Goal: Task Accomplishment & Management: Use online tool/utility

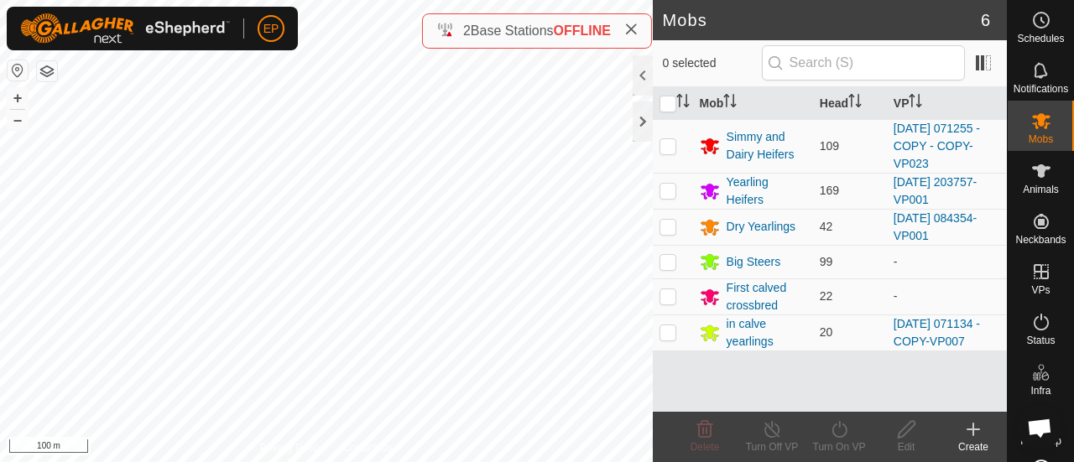
click at [463, 23] on span "2" at bounding box center [467, 30] width 8 height 14
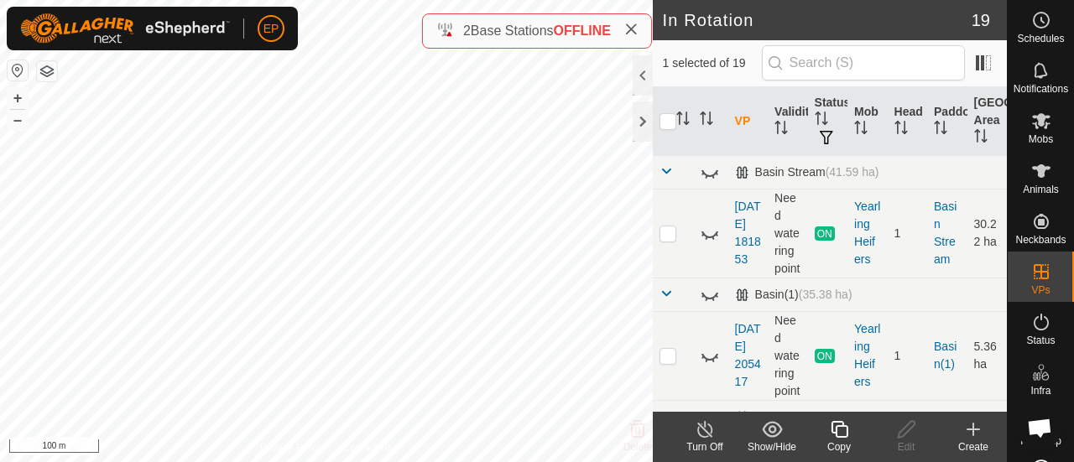
click at [839, 434] on icon at bounding box center [839, 429] width 21 height 20
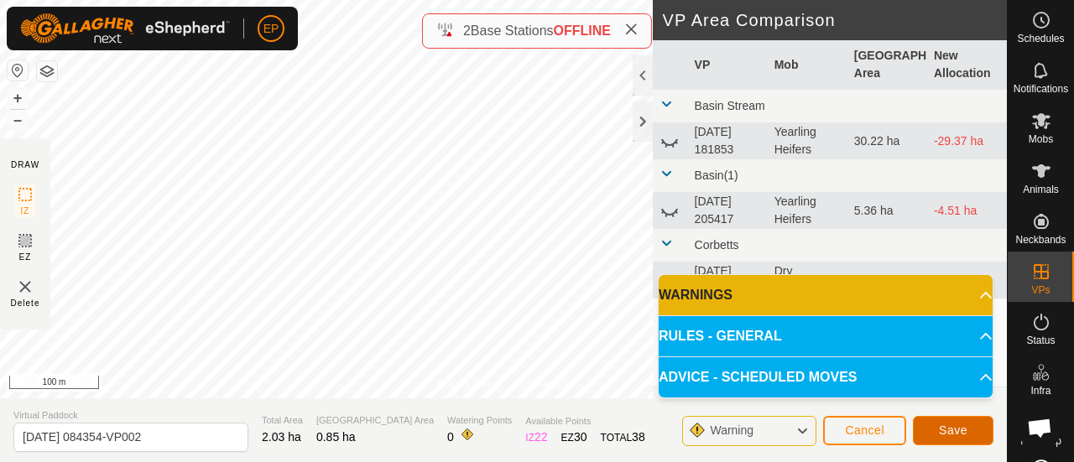
click at [958, 433] on span "Save" at bounding box center [953, 430] width 29 height 13
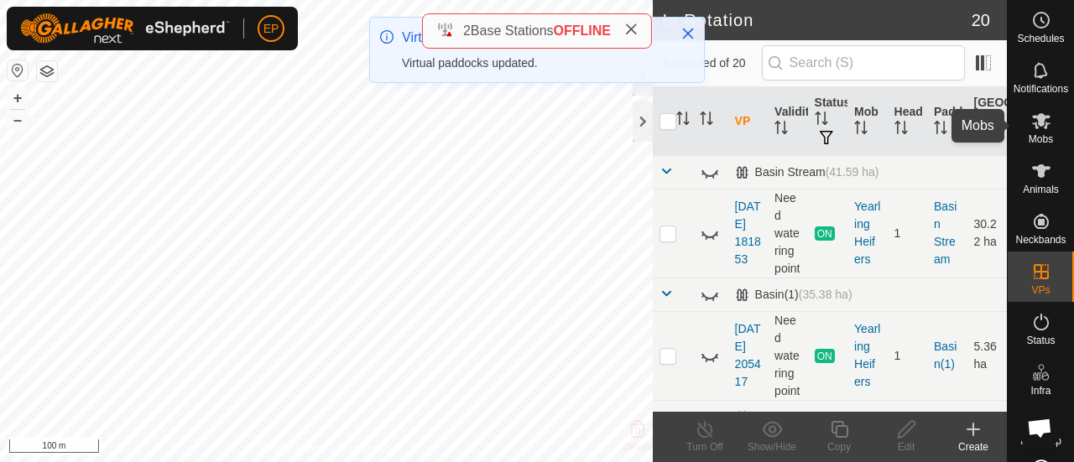
click at [1040, 125] on icon at bounding box center [1041, 121] width 20 height 20
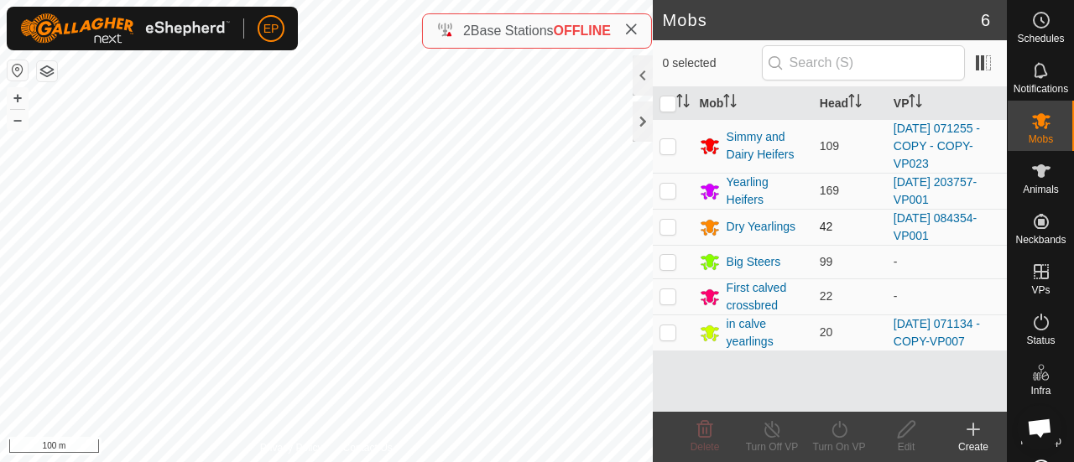
click at [666, 226] on p-checkbox at bounding box center [667, 226] width 17 height 13
checkbox input "true"
click at [839, 432] on icon at bounding box center [839, 429] width 21 height 20
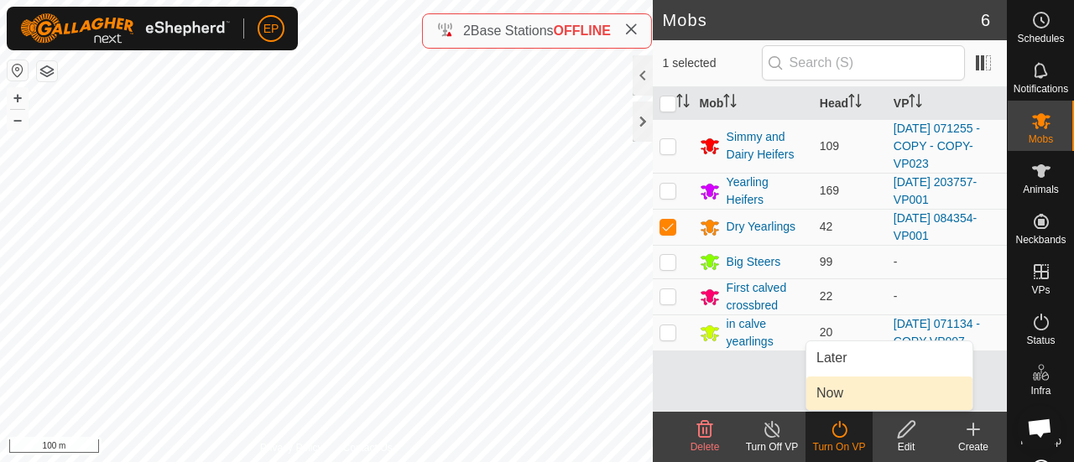
click at [822, 390] on link "Now" at bounding box center [889, 394] width 166 height 34
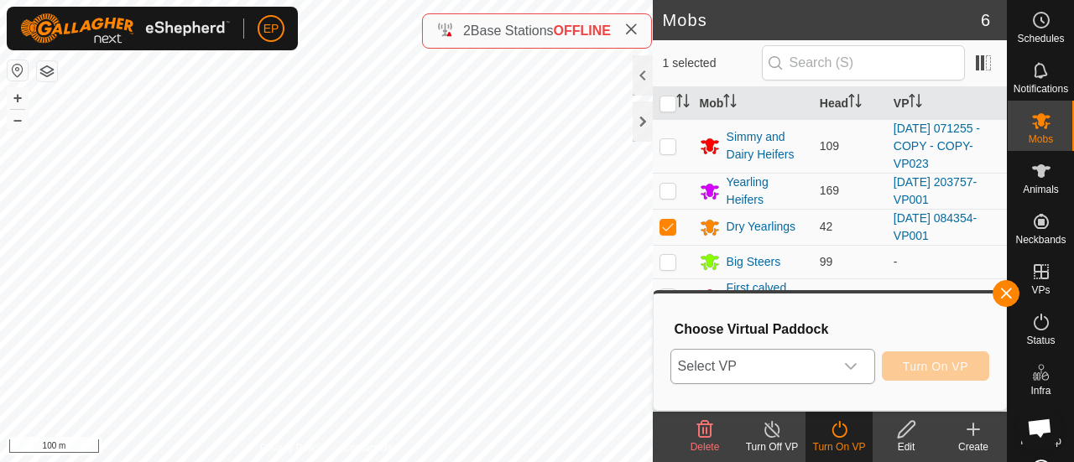
click at [835, 362] on div "dropdown trigger" at bounding box center [851, 367] width 34 height 34
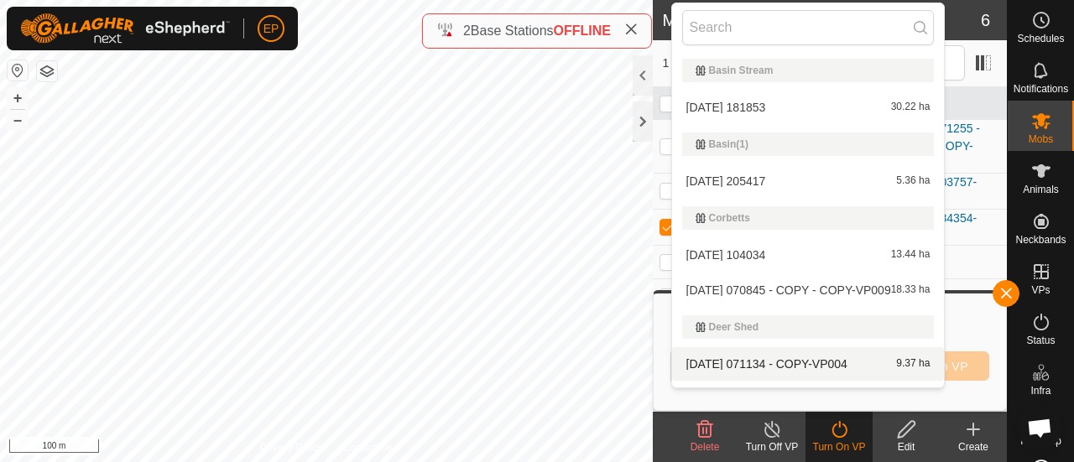
click at [1005, 155] on td "[DATE] 071255 - COPY - COPY-VP023" at bounding box center [947, 146] width 120 height 54
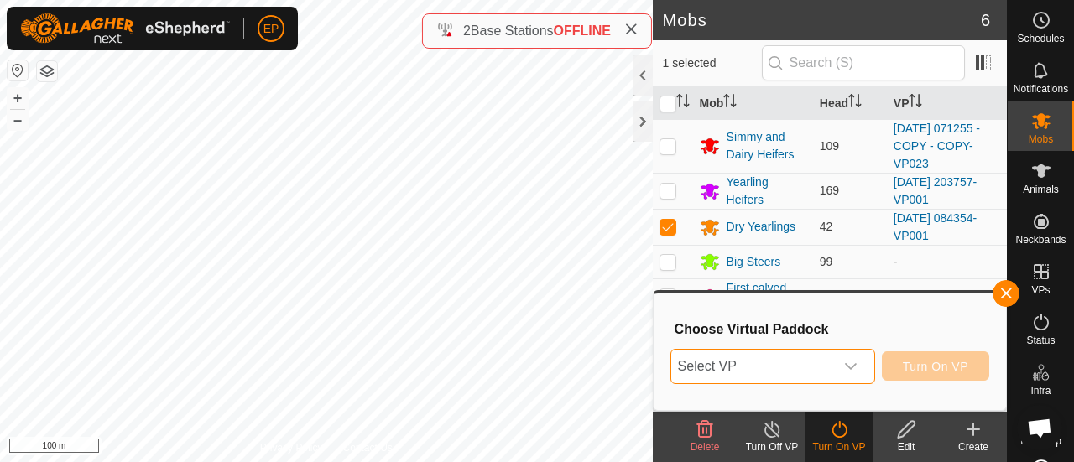
click at [815, 377] on span "Select VP" at bounding box center [752, 367] width 163 height 34
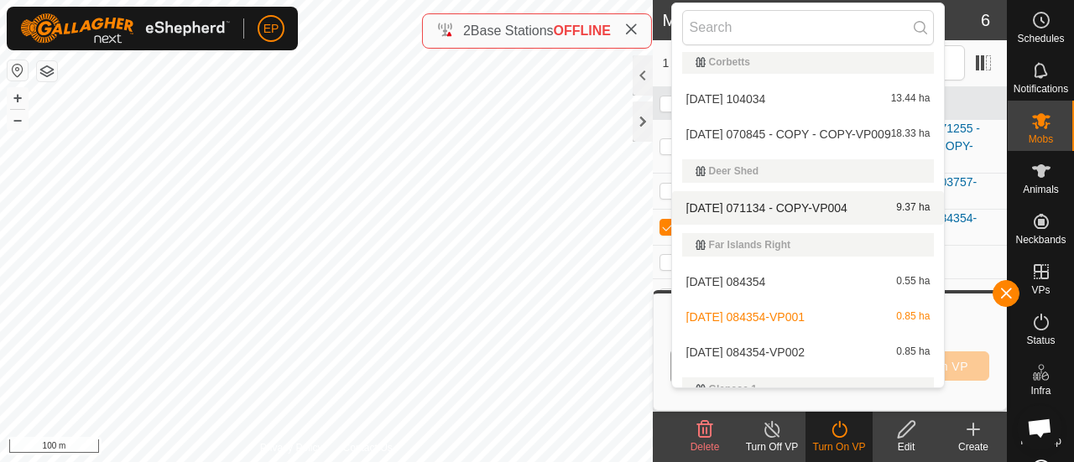
scroll to position [168, 0]
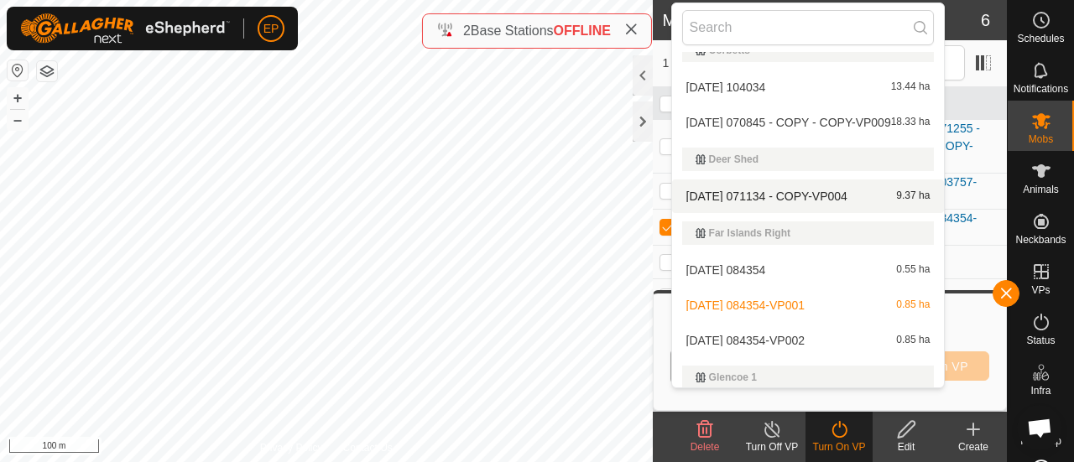
click at [804, 339] on span "[DATE] 084354-VP002" at bounding box center [745, 341] width 118 height 12
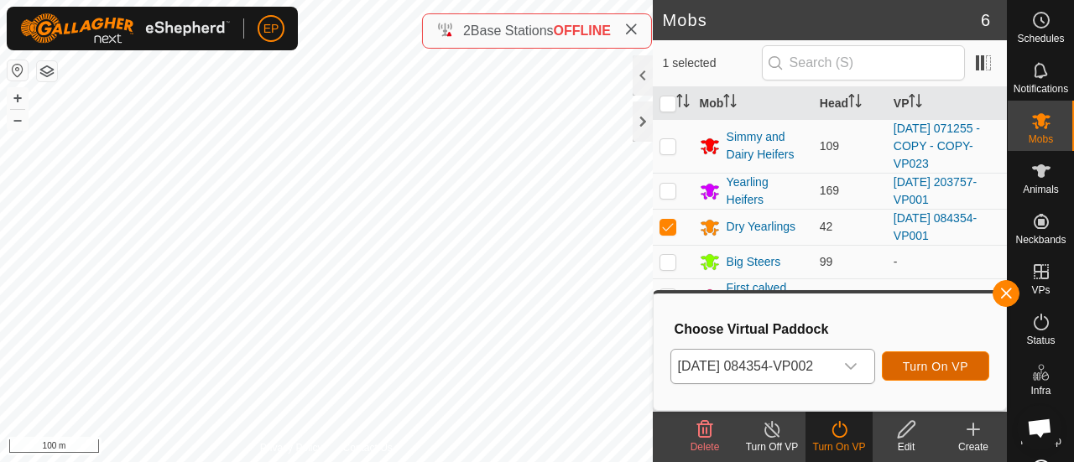
click at [931, 370] on span "Turn On VP" at bounding box center [935, 366] width 65 height 13
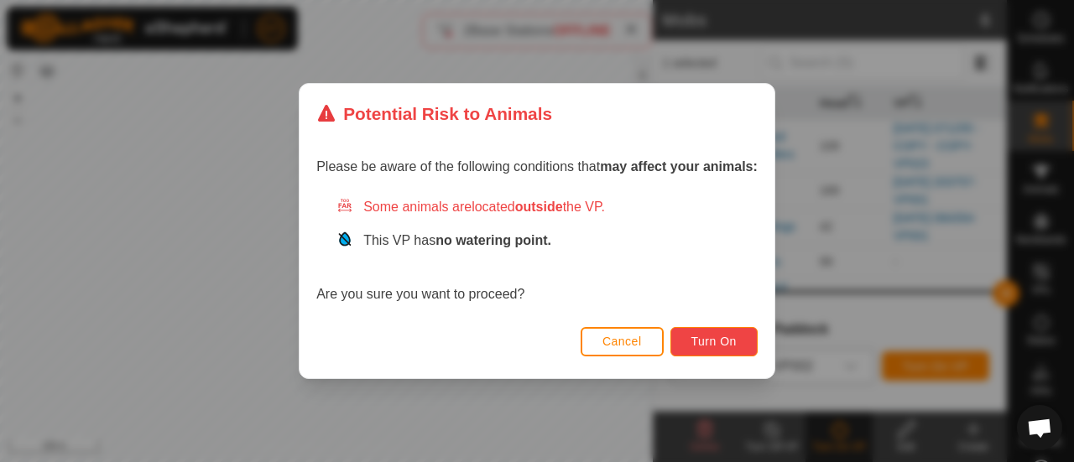
click at [707, 335] on span "Turn On" at bounding box center [713, 341] width 45 height 13
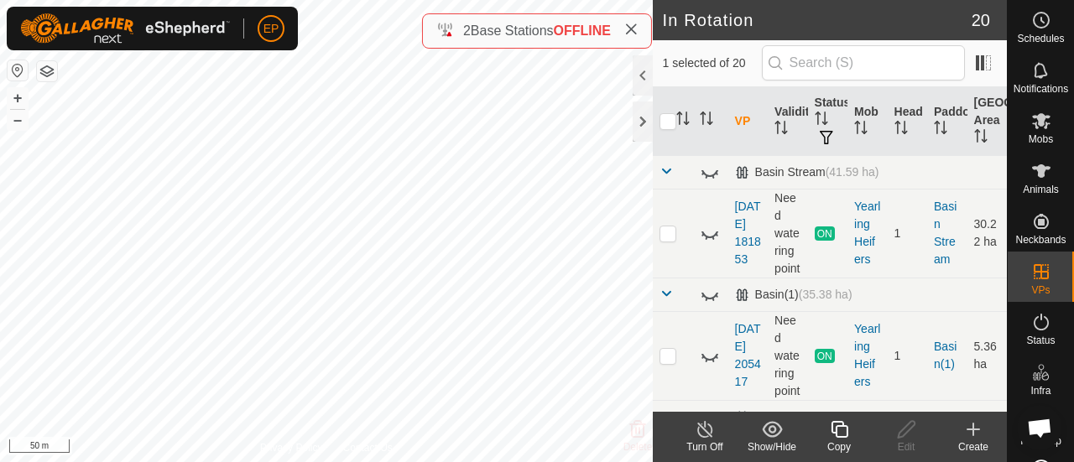
click at [835, 437] on icon at bounding box center [839, 429] width 21 height 20
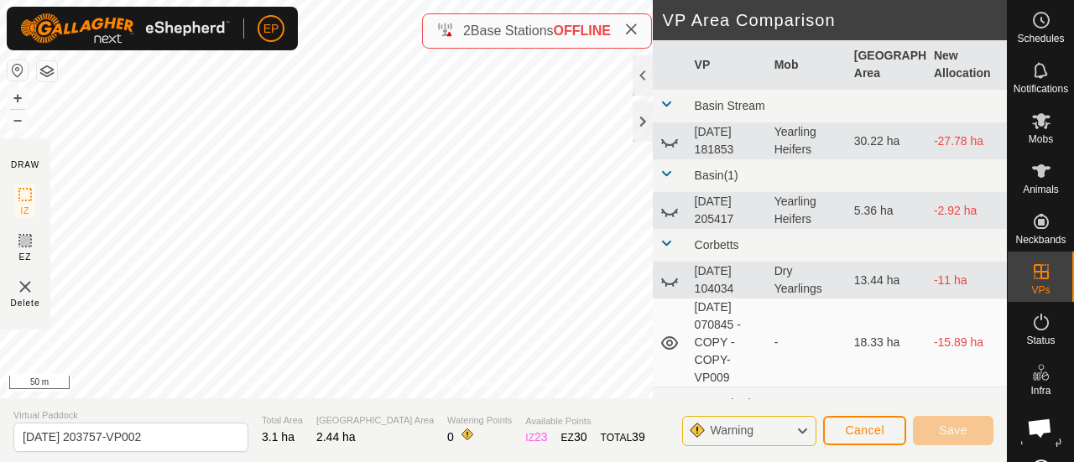
click at [847, 109] on td "Basin Stream" at bounding box center [847, 107] width 319 height 34
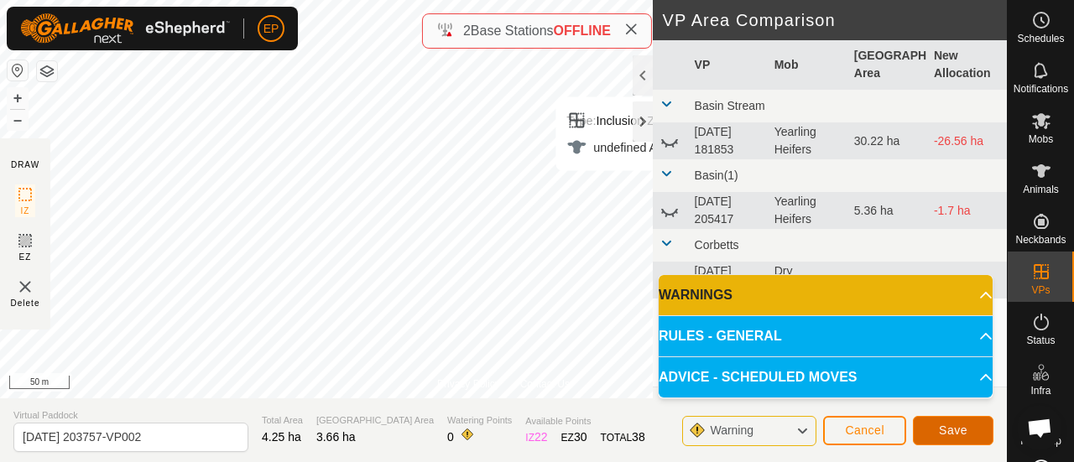
click at [953, 424] on span "Save" at bounding box center [953, 430] width 29 height 13
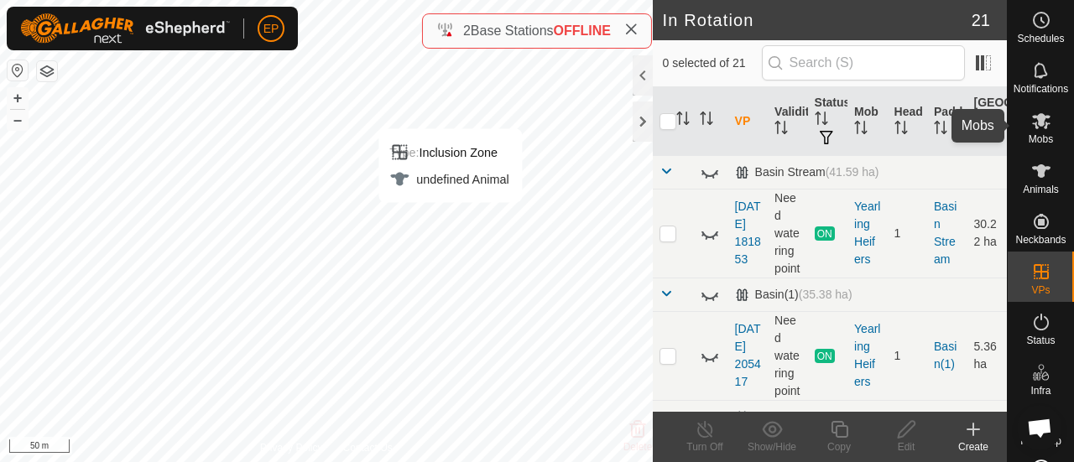
click at [1031, 122] on icon at bounding box center [1041, 121] width 20 height 20
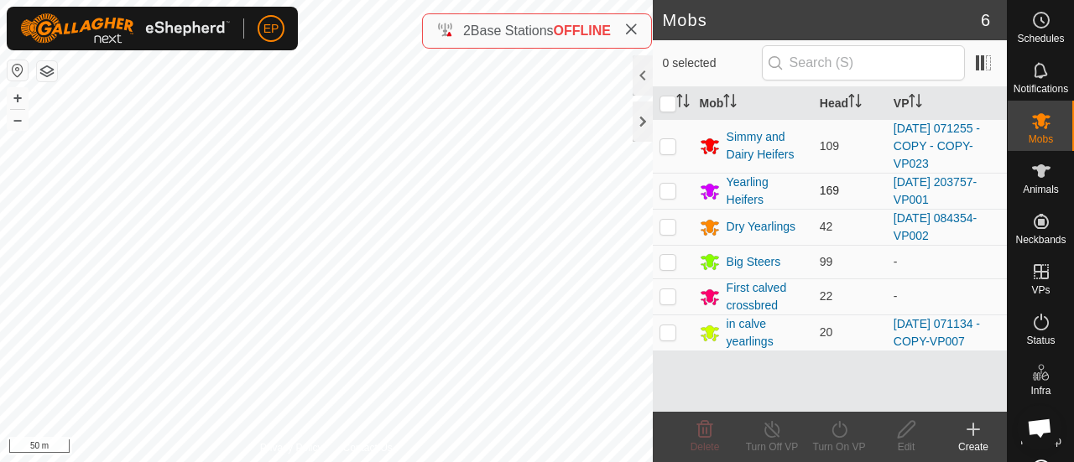
click at [668, 190] on p-checkbox at bounding box center [667, 190] width 17 height 13
checkbox input "true"
click at [841, 426] on icon at bounding box center [839, 429] width 21 height 20
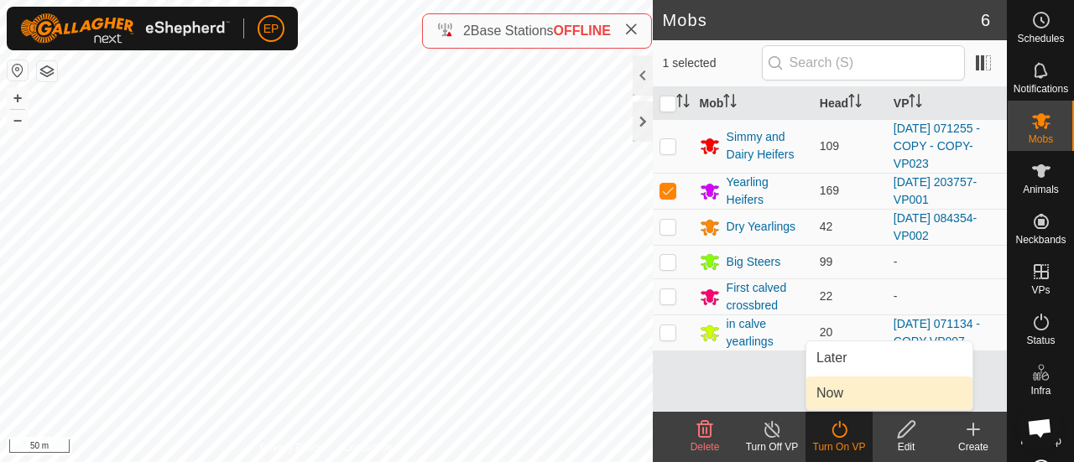
click at [834, 392] on link "Now" at bounding box center [889, 394] width 166 height 34
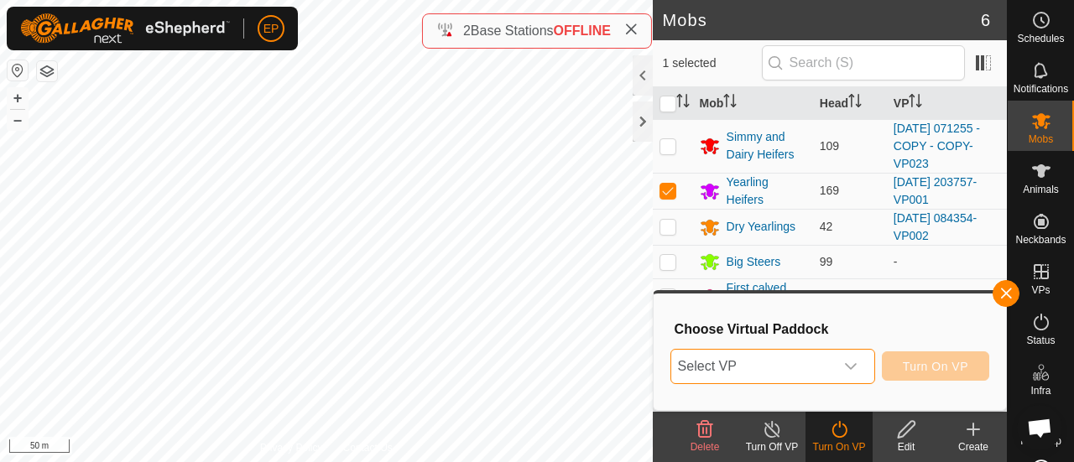
click at [738, 365] on span "Select VP" at bounding box center [752, 367] width 163 height 34
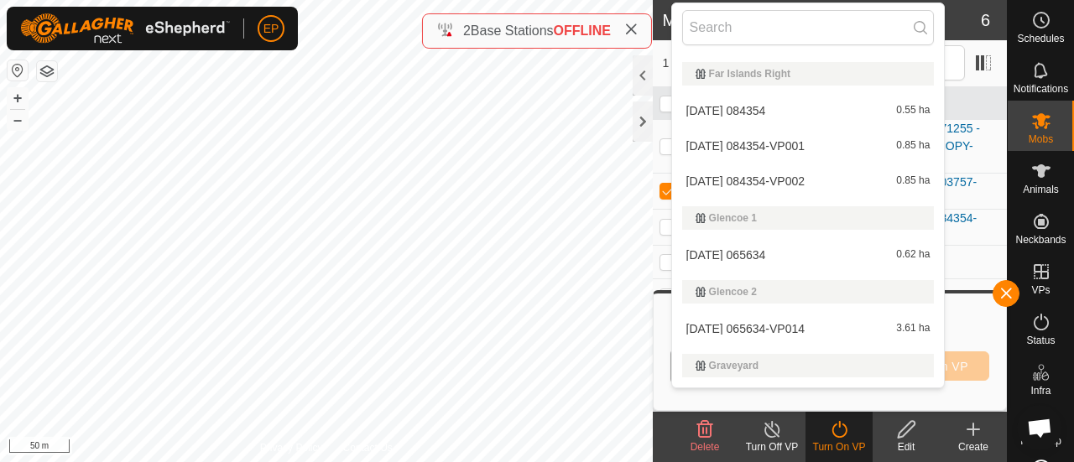
scroll to position [521, 0]
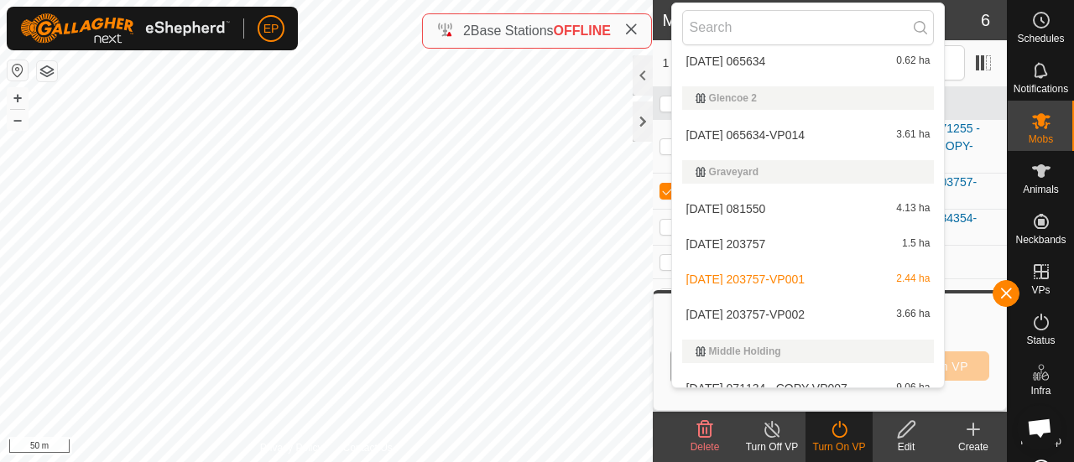
click at [760, 313] on li "[DATE] 203757-VP002 3.66 ha" at bounding box center [808, 315] width 273 height 34
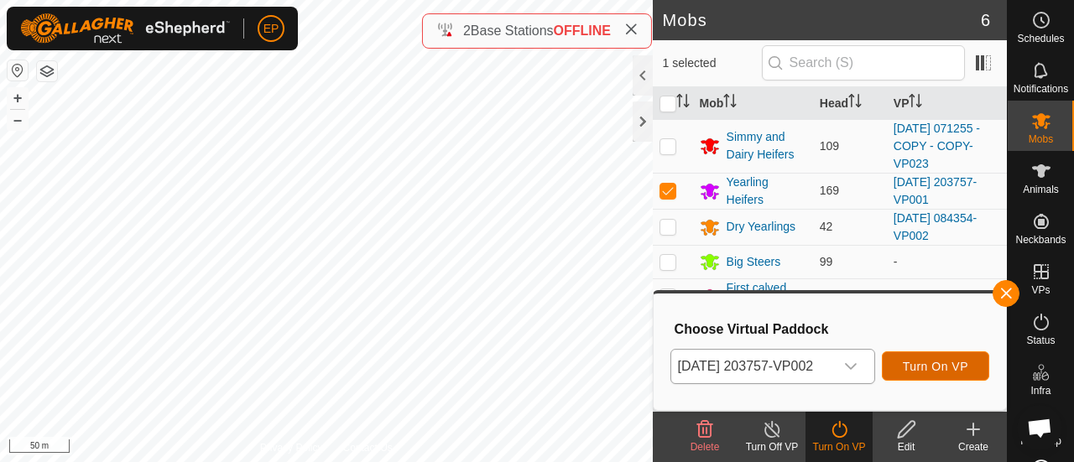
click at [918, 366] on span "Turn On VP" at bounding box center [935, 366] width 65 height 13
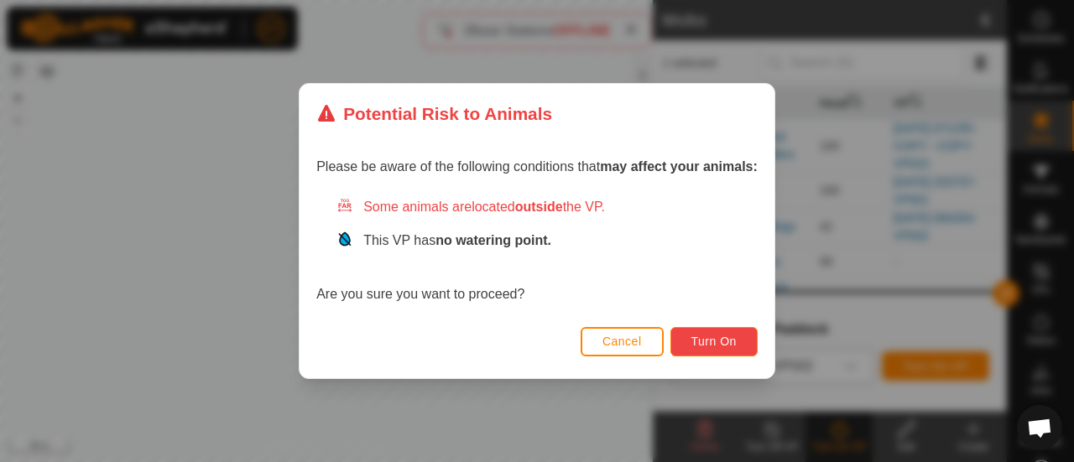
click at [724, 341] on span "Turn On" at bounding box center [713, 341] width 45 height 13
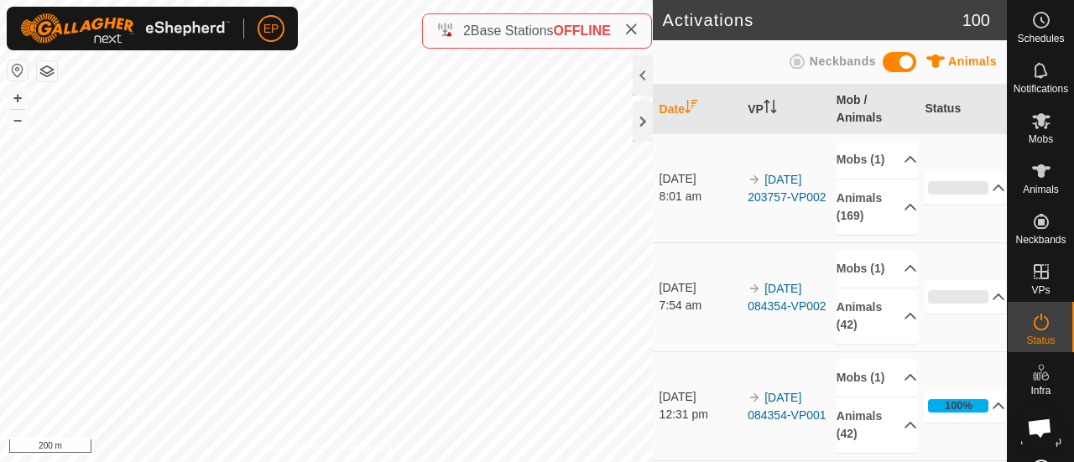
click at [44, 71] on button "button" at bounding box center [47, 71] width 20 height 20
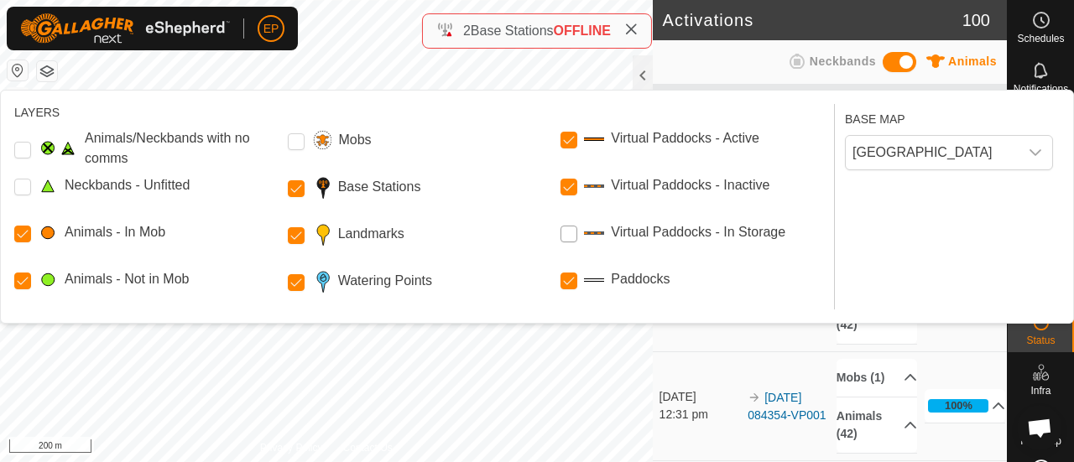
click at [569, 231] on Storage "Virtual Paddocks - In Storage" at bounding box center [568, 234] width 17 height 17
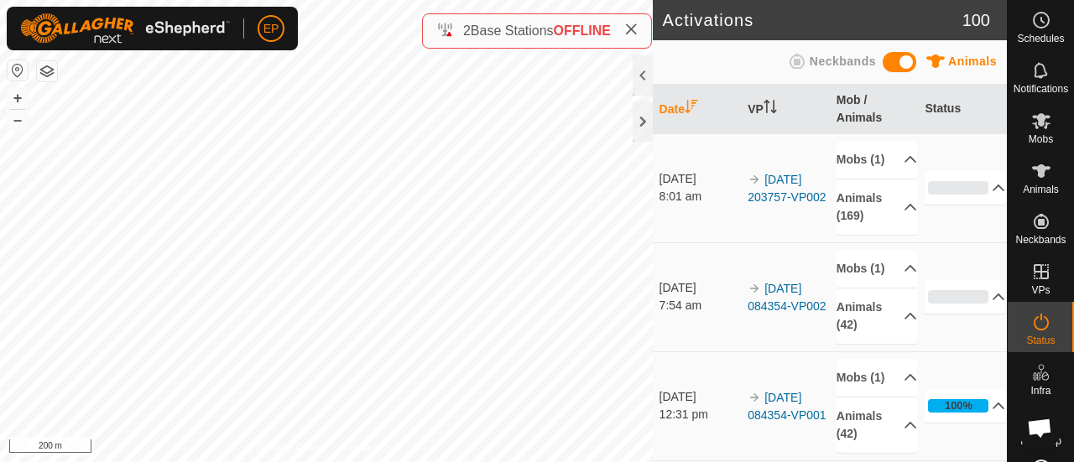
click at [49, 63] on button "button" at bounding box center [47, 71] width 20 height 20
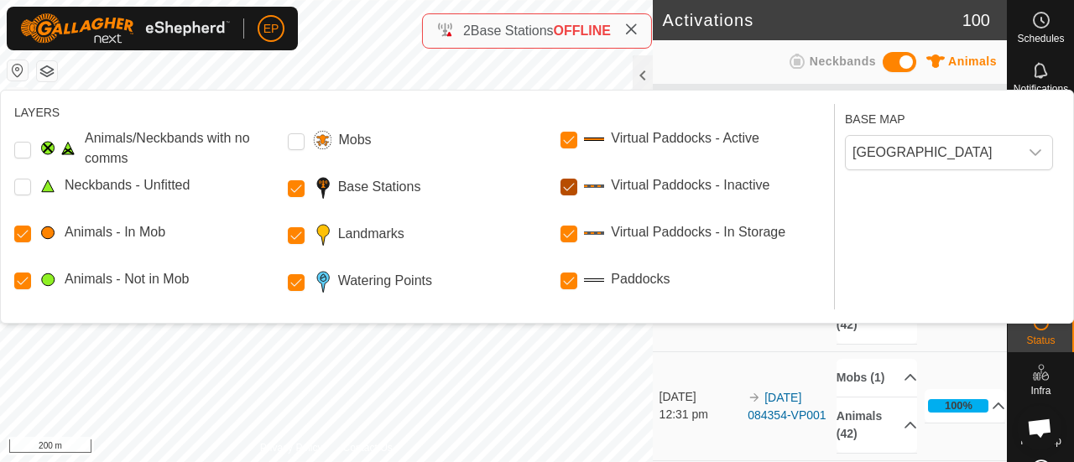
click at [574, 182] on Inactive "Virtual Paddocks - Inactive" at bounding box center [568, 187] width 17 height 17
click at [567, 237] on Storage "Virtual Paddocks - In Storage" at bounding box center [568, 234] width 17 height 17
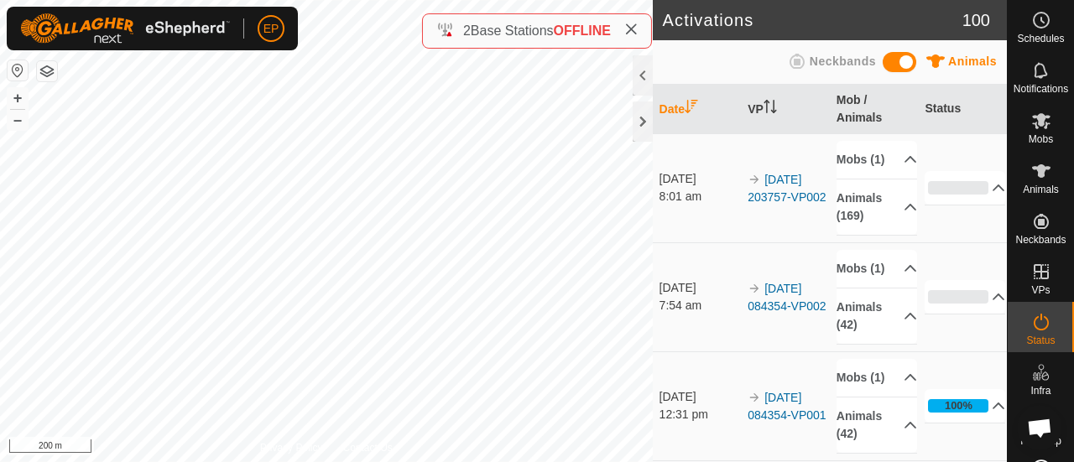
click at [47, 72] on button "button" at bounding box center [47, 71] width 20 height 20
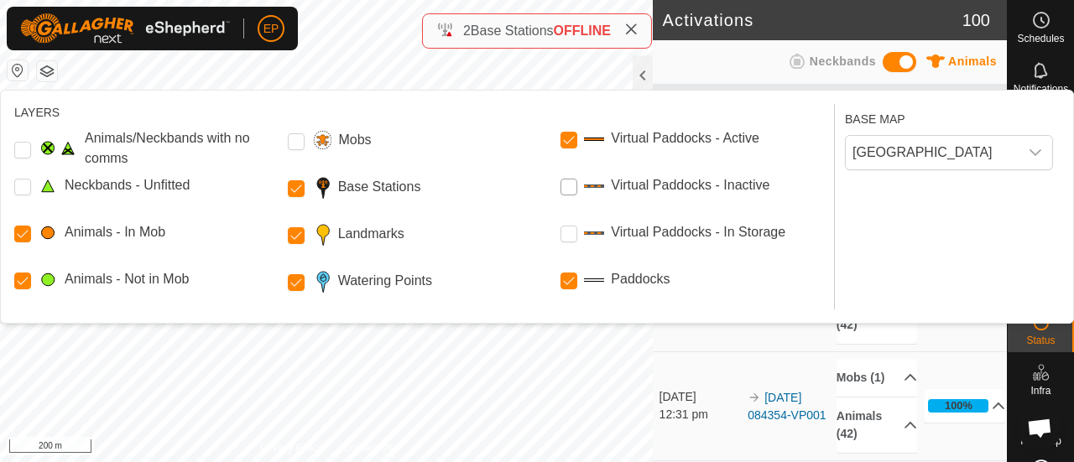
click at [572, 183] on Inactive "Virtual Paddocks - Inactive" at bounding box center [568, 187] width 17 height 17
drag, startPoint x: 304, startPoint y: 242, endPoint x: 297, endPoint y: 276, distance: 34.2
click at [297, 276] on div "Animals/Neckbands with no comms Neckbands - Unfitted Animals - In Mob Animals -…" at bounding box center [420, 218] width 813 height 181
click at [297, 278] on Points "Watering Points" at bounding box center [296, 282] width 17 height 17
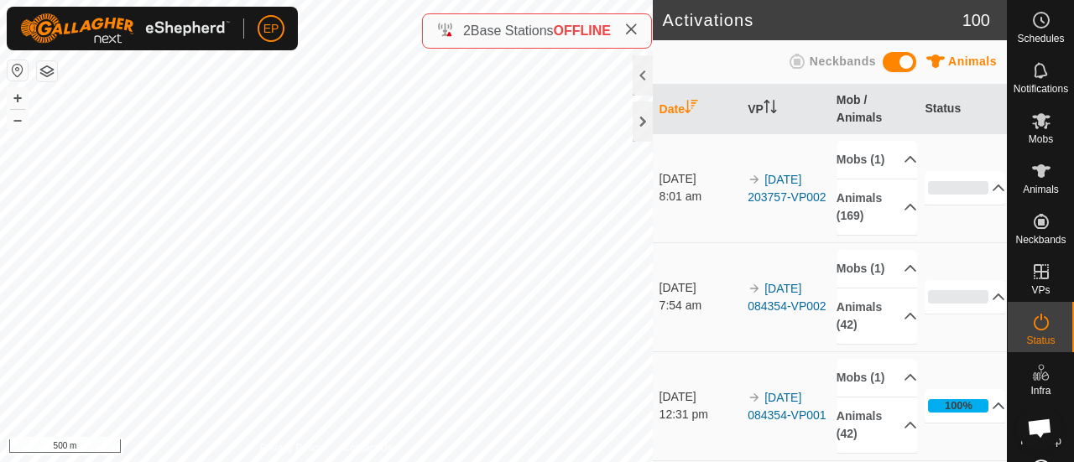
click at [45, 70] on button "button" at bounding box center [47, 71] width 20 height 20
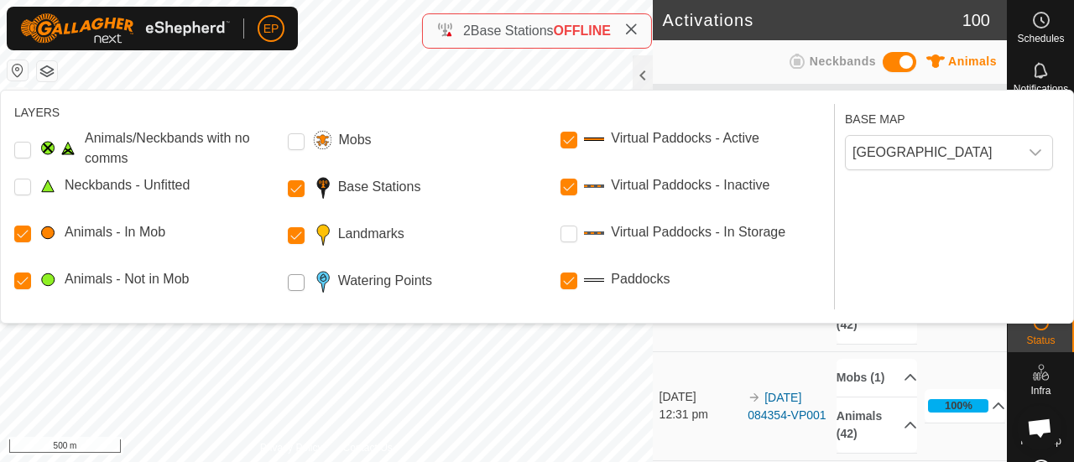
click at [297, 281] on Points "Watering Points" at bounding box center [296, 282] width 17 height 17
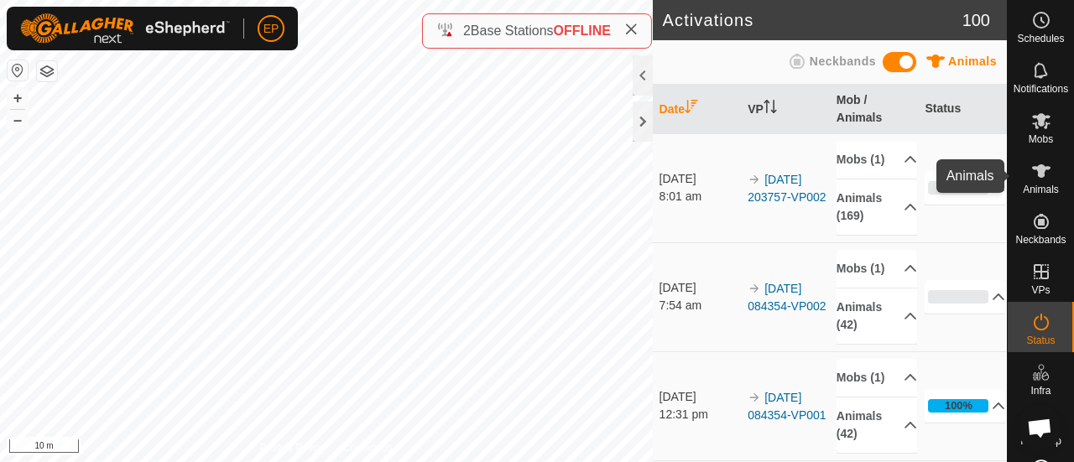
click at [1031, 177] on icon at bounding box center [1041, 171] width 20 height 20
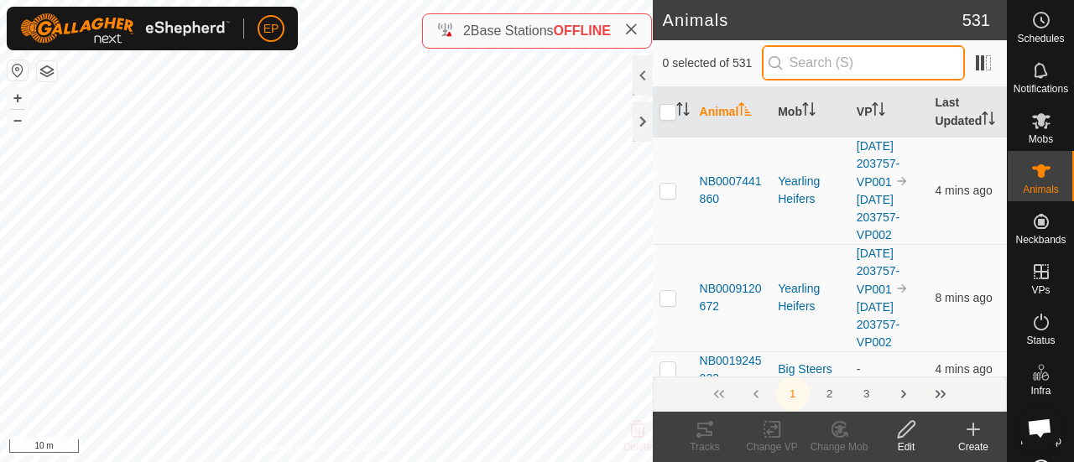
click at [819, 58] on input "text" at bounding box center [863, 62] width 203 height 35
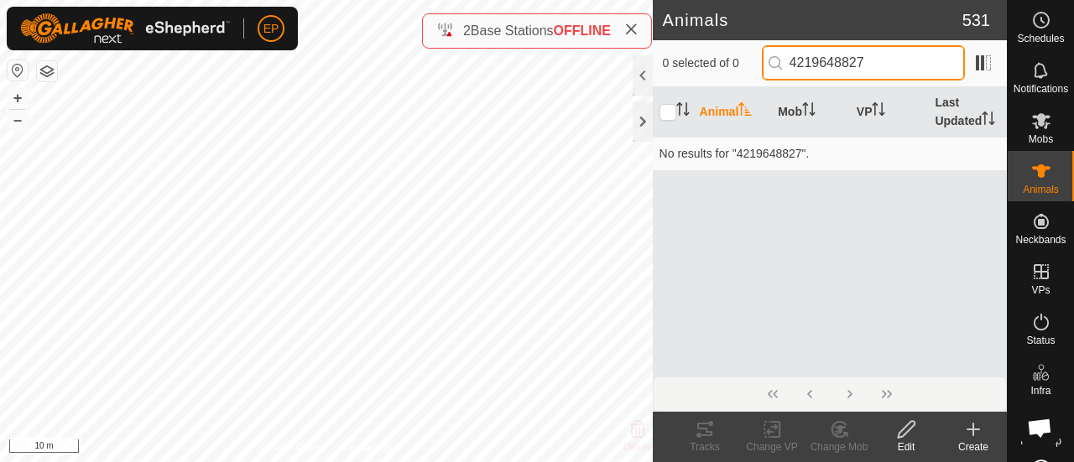
type input "4219648827"
